Goal: Check status: Check status

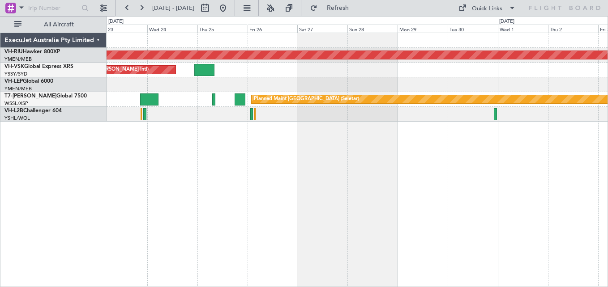
click at [303, 63] on div "Planned Maint Sydney ([PERSON_NAME] Intl)" at bounding box center [357, 70] width 501 height 15
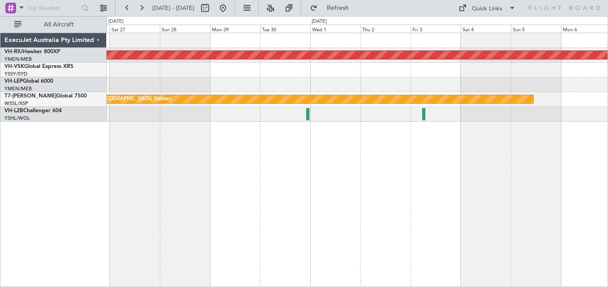
click at [291, 56] on div "Planned Maint [GEOGRAPHIC_DATA] ([GEOGRAPHIC_DATA]) Planned Maint Sydney ([PERS…" at bounding box center [357, 77] width 501 height 89
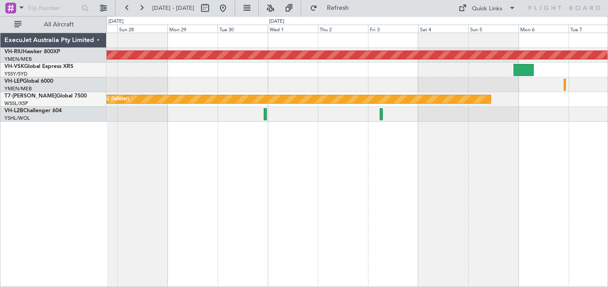
click at [291, 71] on div at bounding box center [357, 70] width 501 height 15
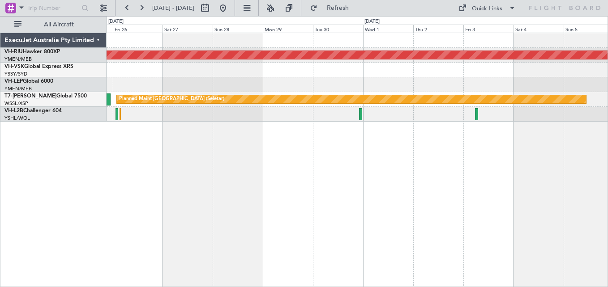
click at [411, 66] on div "Planned Maint Sydney ([PERSON_NAME] Intl)" at bounding box center [357, 70] width 501 height 15
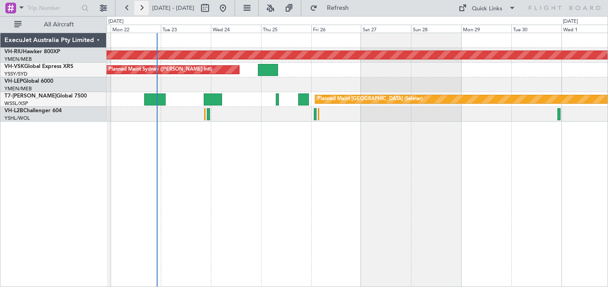
click at [145, 10] on button at bounding box center [141, 8] width 14 height 14
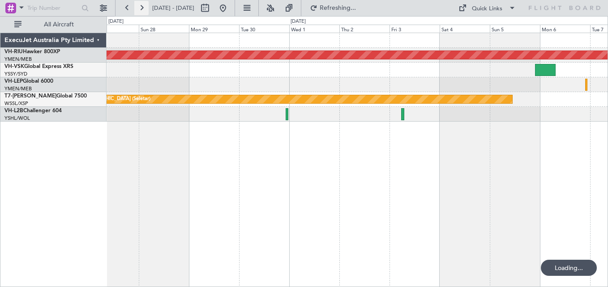
click at [145, 10] on button at bounding box center [141, 8] width 14 height 14
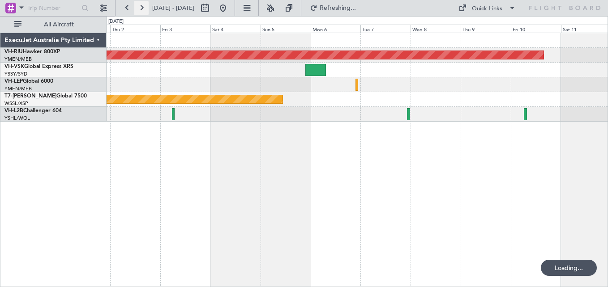
click at [145, 10] on button at bounding box center [141, 8] width 14 height 14
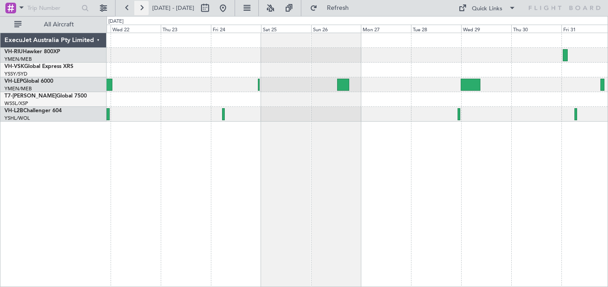
click at [145, 10] on button at bounding box center [141, 8] width 14 height 14
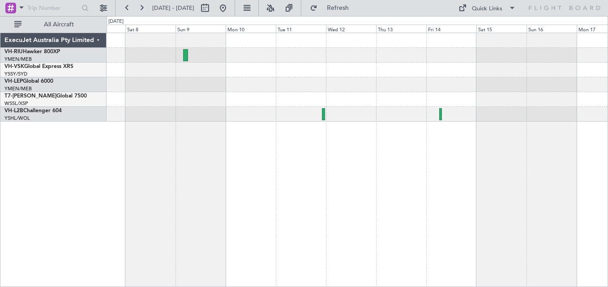
click at [144, 56] on div at bounding box center [357, 77] width 501 height 89
click at [166, 63] on div at bounding box center [357, 70] width 501 height 15
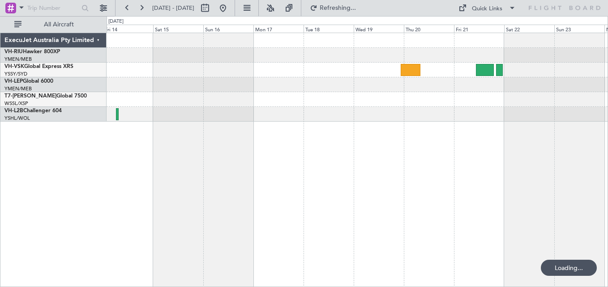
click at [273, 67] on div at bounding box center [357, 70] width 501 height 15
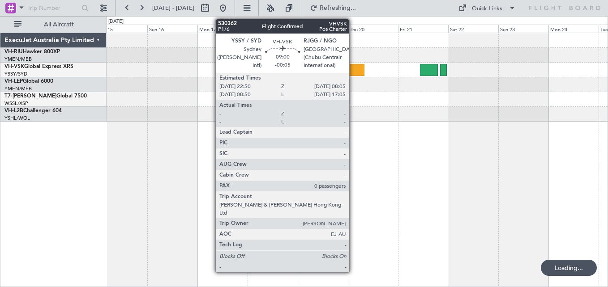
click at [353, 71] on div at bounding box center [355, 70] width 20 height 12
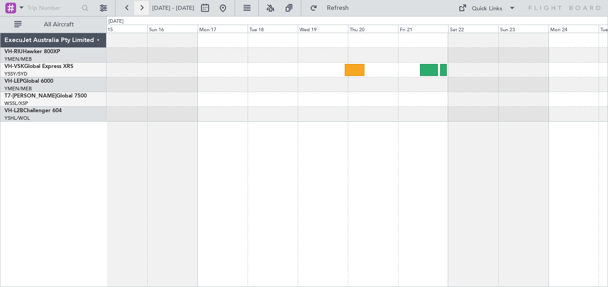
click at [145, 9] on button at bounding box center [141, 8] width 14 height 14
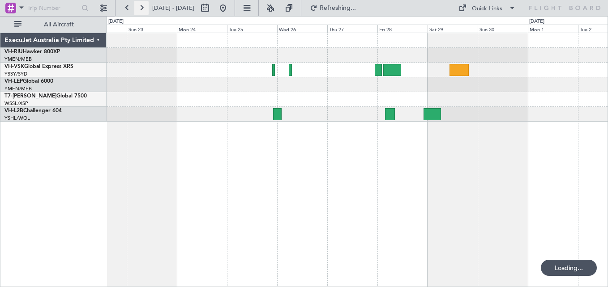
click at [145, 9] on button at bounding box center [141, 8] width 14 height 14
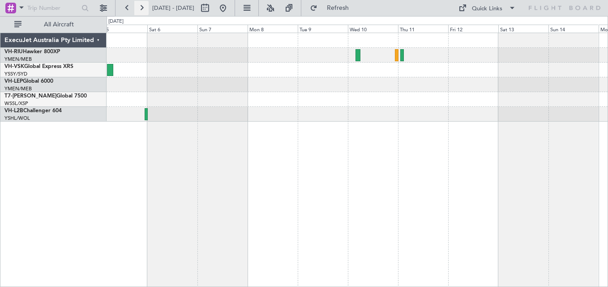
click at [145, 9] on button at bounding box center [141, 8] width 14 height 14
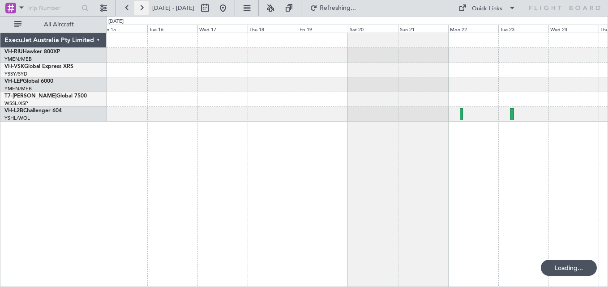
click at [145, 9] on button at bounding box center [141, 8] width 14 height 14
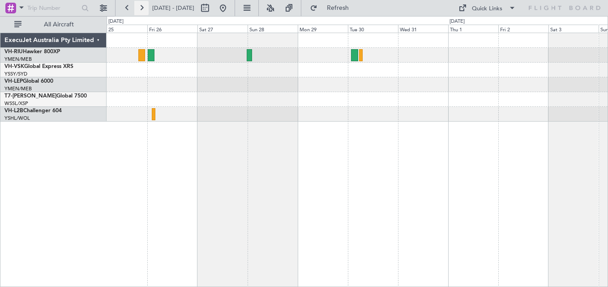
click at [145, 9] on button at bounding box center [141, 8] width 14 height 14
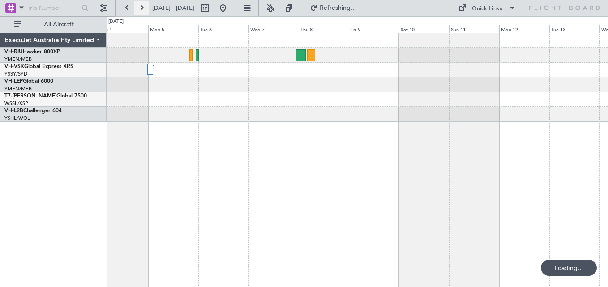
click at [145, 9] on button at bounding box center [141, 8] width 14 height 14
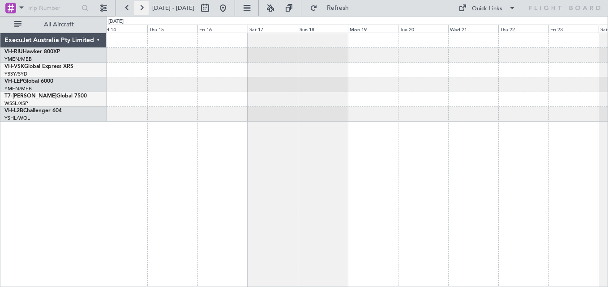
click at [145, 9] on button at bounding box center [141, 8] width 14 height 14
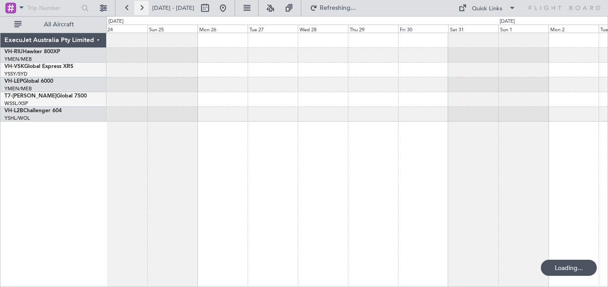
click at [145, 9] on button at bounding box center [141, 8] width 14 height 14
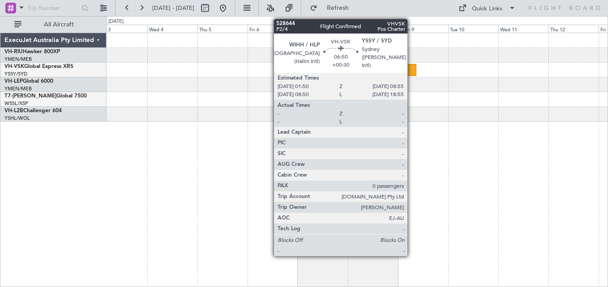
click at [411, 73] on div at bounding box center [408, 70] width 15 height 12
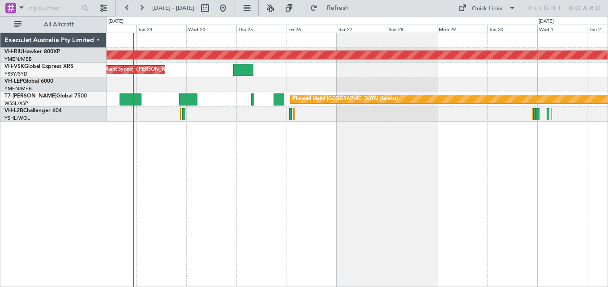
click at [290, 64] on div "Planned Maint Melbourne (Essendon) Planned Maint Sydney (Kingsford Smith Intl) …" at bounding box center [357, 77] width 501 height 89
